Goal: Complete application form

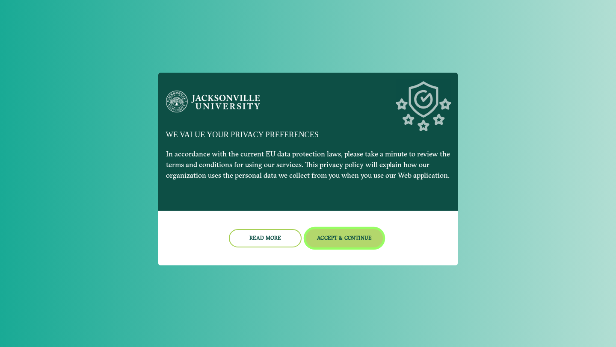
click at [341, 239] on button "Accept & Continue" at bounding box center [344, 238] width 77 height 18
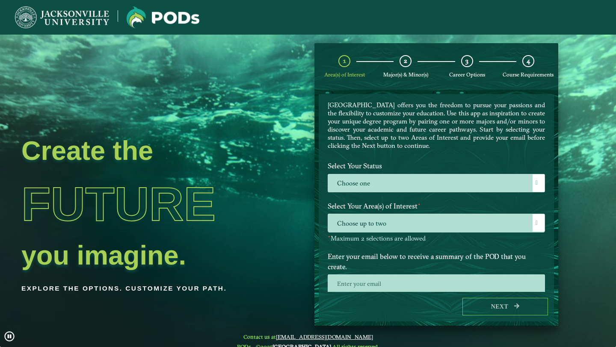
scroll to position [27, 0]
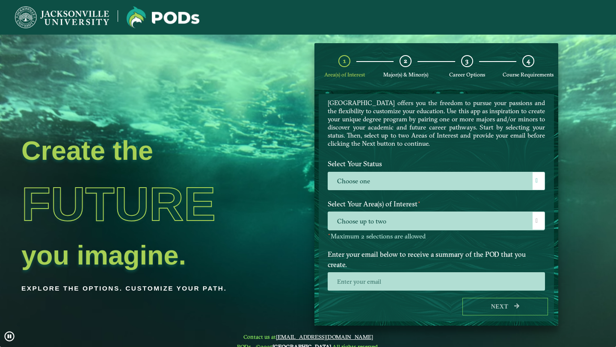
click at [384, 175] on label "Choose one" at bounding box center [436, 181] width 216 height 18
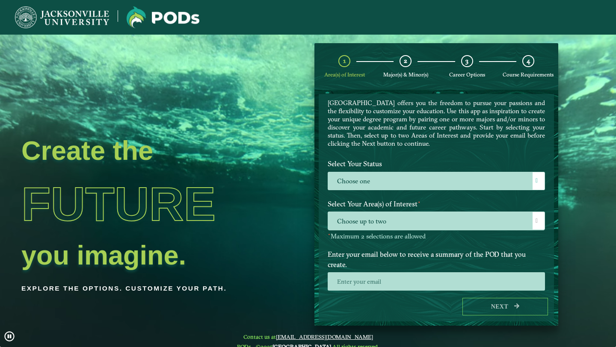
scroll to position [5, 35]
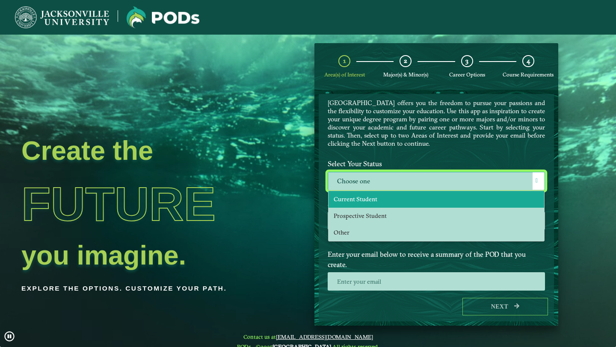
click at [381, 198] on li "Current Student" at bounding box center [435, 199] width 215 height 17
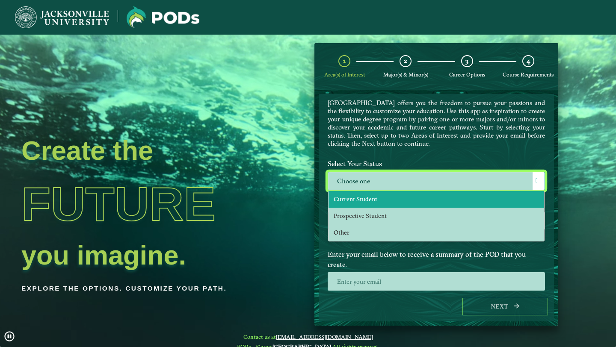
select select "[object Object]"
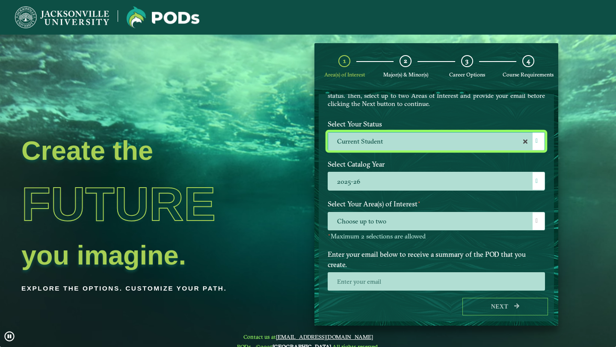
scroll to position [68, 0]
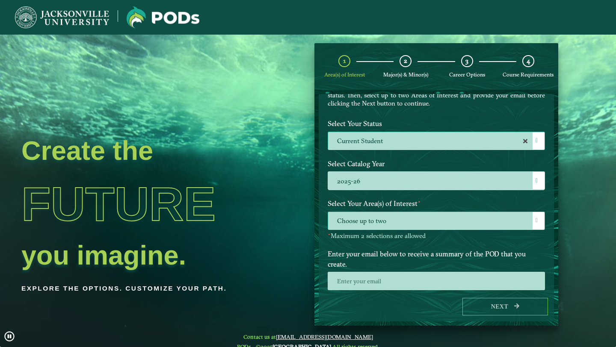
click at [384, 217] on span "Choose up to two" at bounding box center [436, 221] width 216 height 18
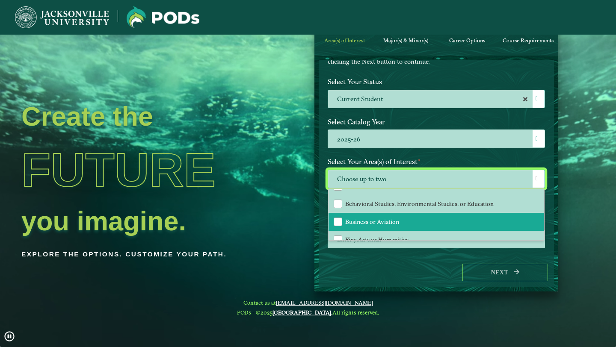
scroll to position [0, 0]
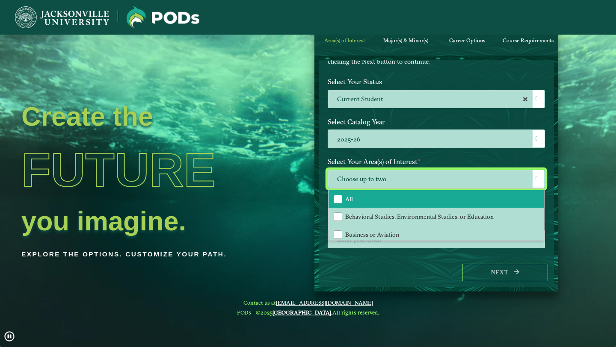
click at [387, 200] on li "All" at bounding box center [435, 199] width 215 height 18
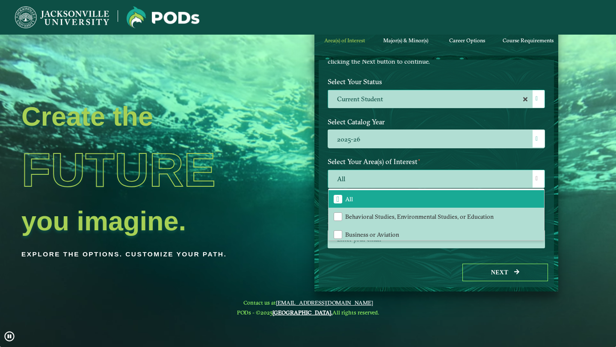
click at [404, 182] on span "All" at bounding box center [436, 179] width 216 height 18
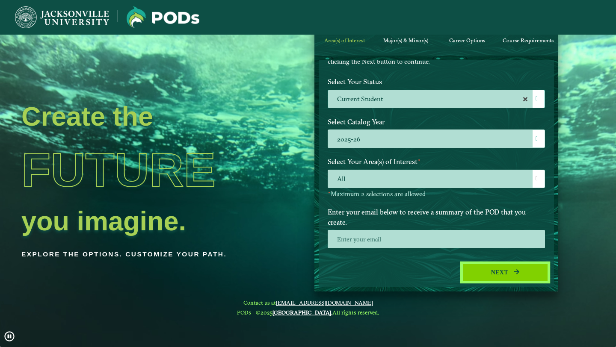
click at [471, 280] on button "Next" at bounding box center [505, 273] width 86 height 18
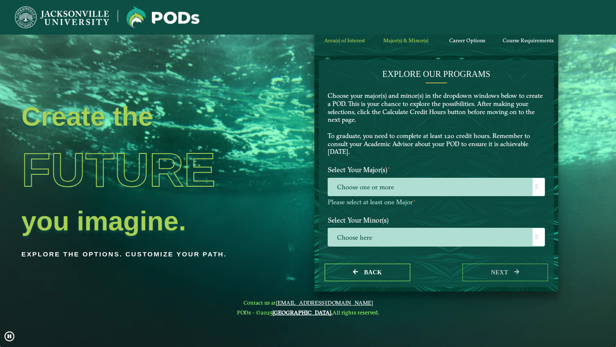
click at [428, 198] on p "Please select at least one Major ⋆" at bounding box center [436, 202] width 217 height 8
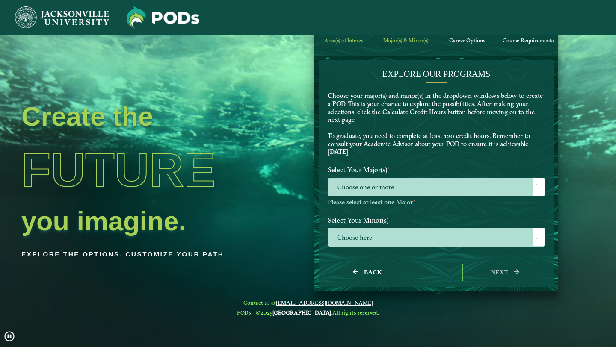
click at [419, 192] on span "Choose one or more" at bounding box center [436, 187] width 216 height 18
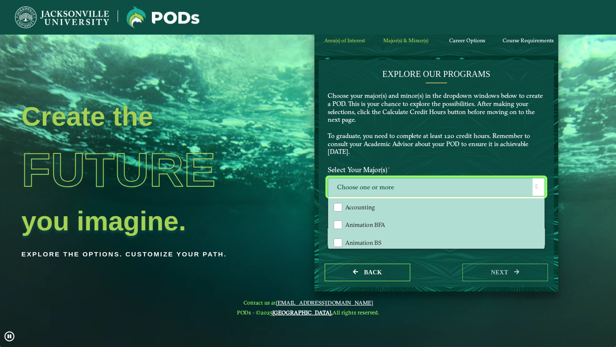
scroll to position [5, 35]
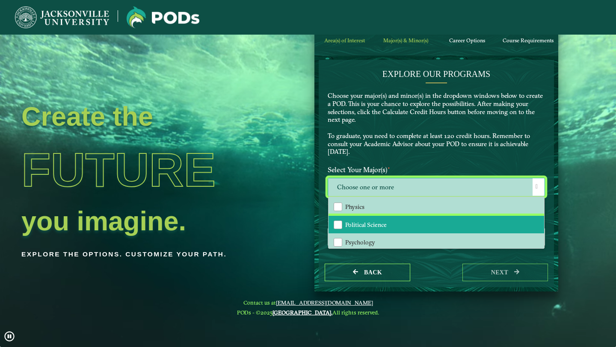
click at [412, 218] on li "Political Science" at bounding box center [435, 225] width 215 height 18
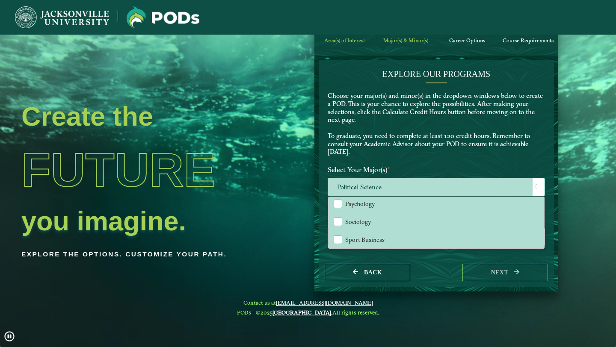
scroll to position [679, 0]
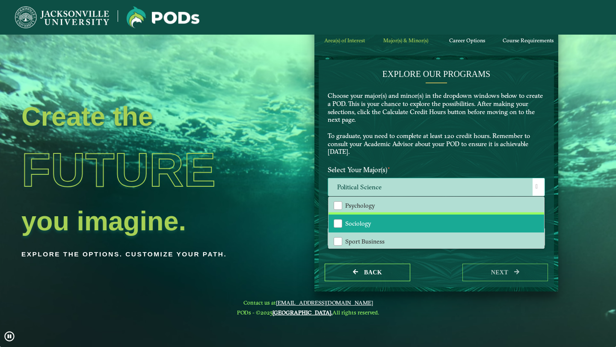
click at [412, 218] on li "Sociology" at bounding box center [435, 224] width 215 height 18
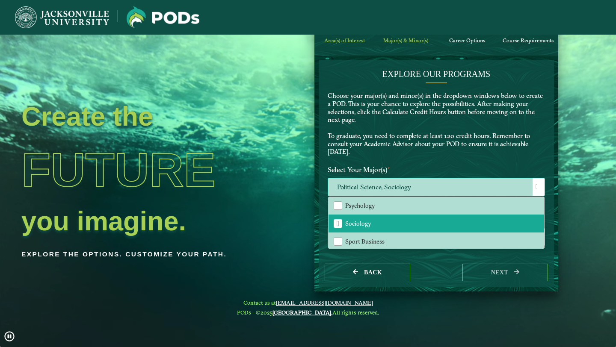
click at [423, 184] on span "Political Science, Sociology" at bounding box center [436, 187] width 216 height 18
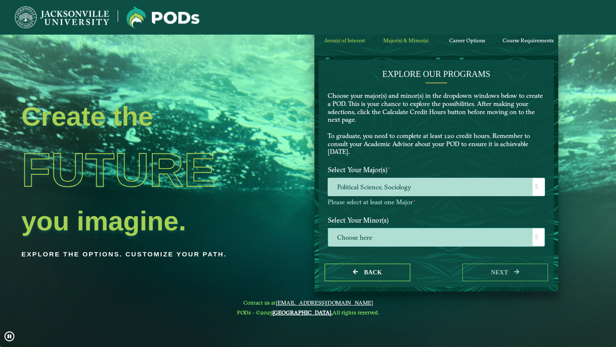
click at [406, 240] on span "Choose here" at bounding box center [436, 237] width 216 height 18
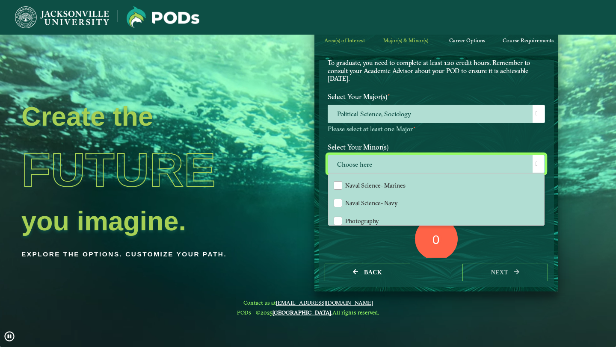
scroll to position [920, 0]
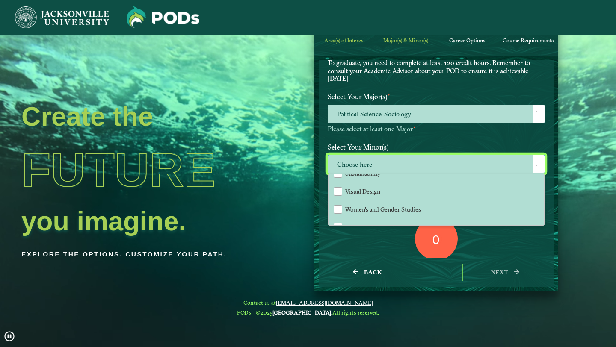
click at [421, 150] on label "Select Your Minor(s)" at bounding box center [436, 147] width 230 height 16
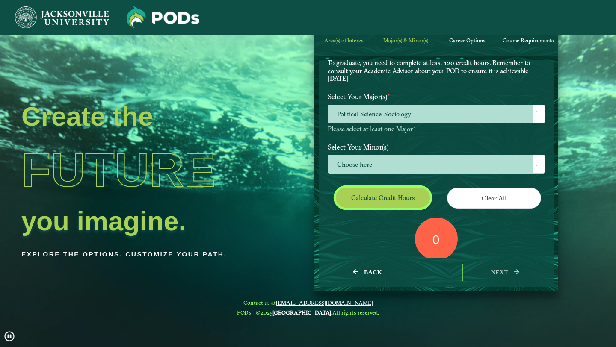
click at [414, 204] on button "Calculate credit hours" at bounding box center [383, 198] width 94 height 20
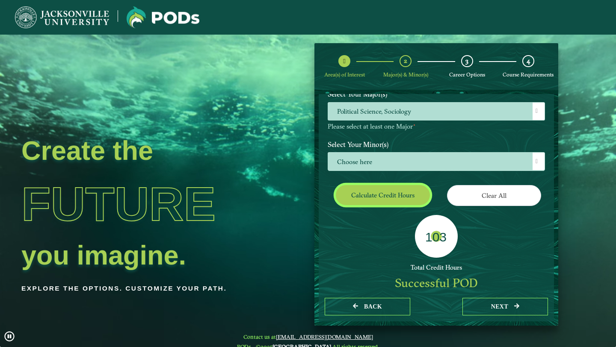
scroll to position [106, 0]
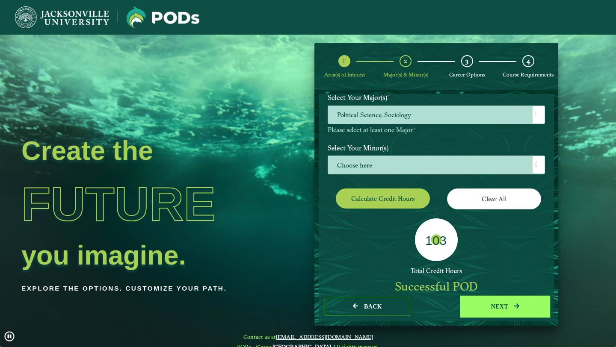
click at [497, 309] on button "next" at bounding box center [505, 307] width 86 height 18
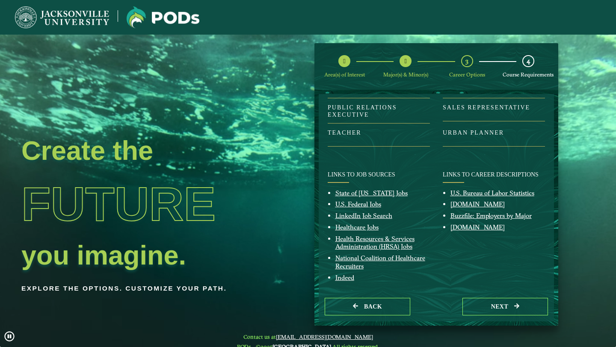
scroll to position [150, 0]
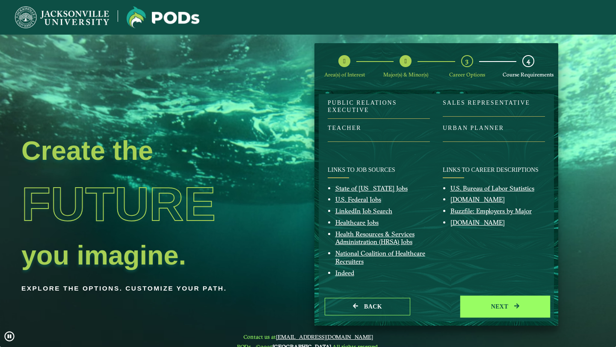
click at [478, 312] on button "next" at bounding box center [505, 307] width 86 height 18
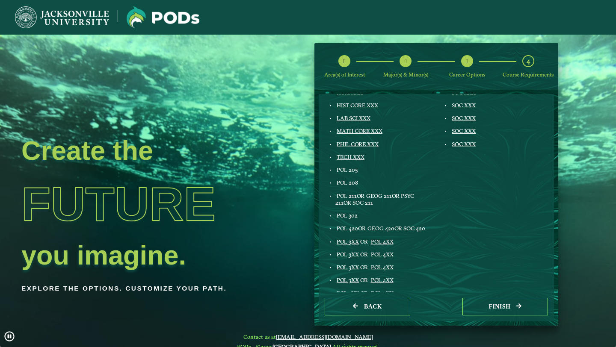
scroll to position [0, 0]
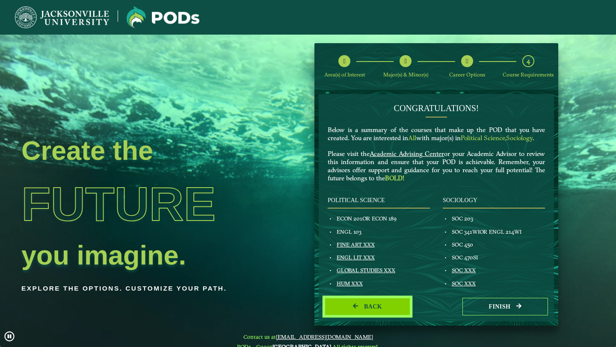
click at [385, 304] on button "Back" at bounding box center [368, 307] width 86 height 18
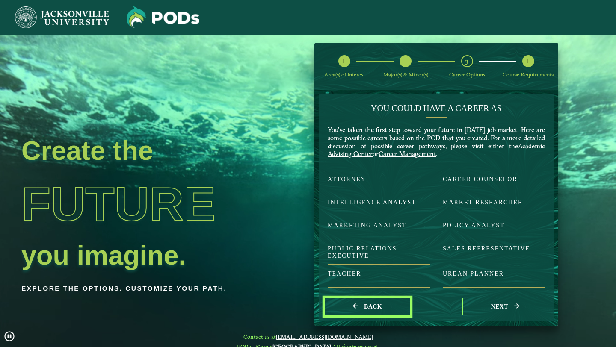
click at [385, 304] on button "Back" at bounding box center [368, 307] width 86 height 18
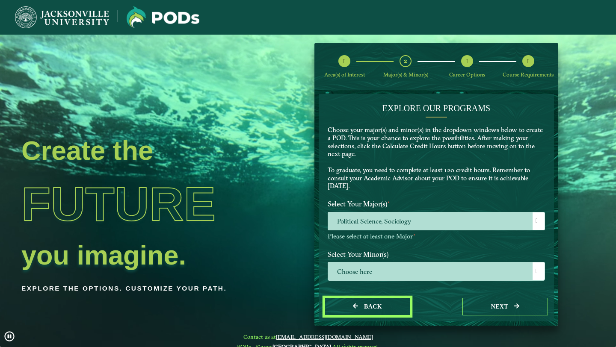
click at [385, 304] on button "Back" at bounding box center [368, 307] width 86 height 18
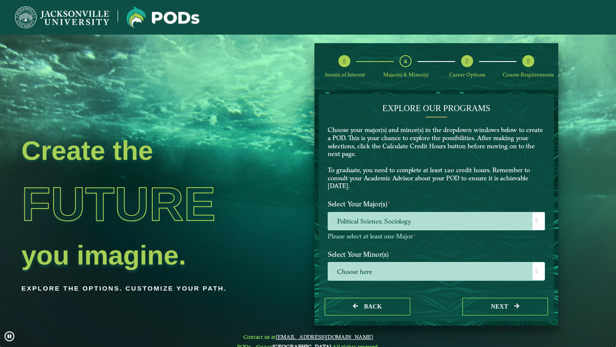
select select "[object Object]"
